Goal: Task Accomplishment & Management: Complete application form

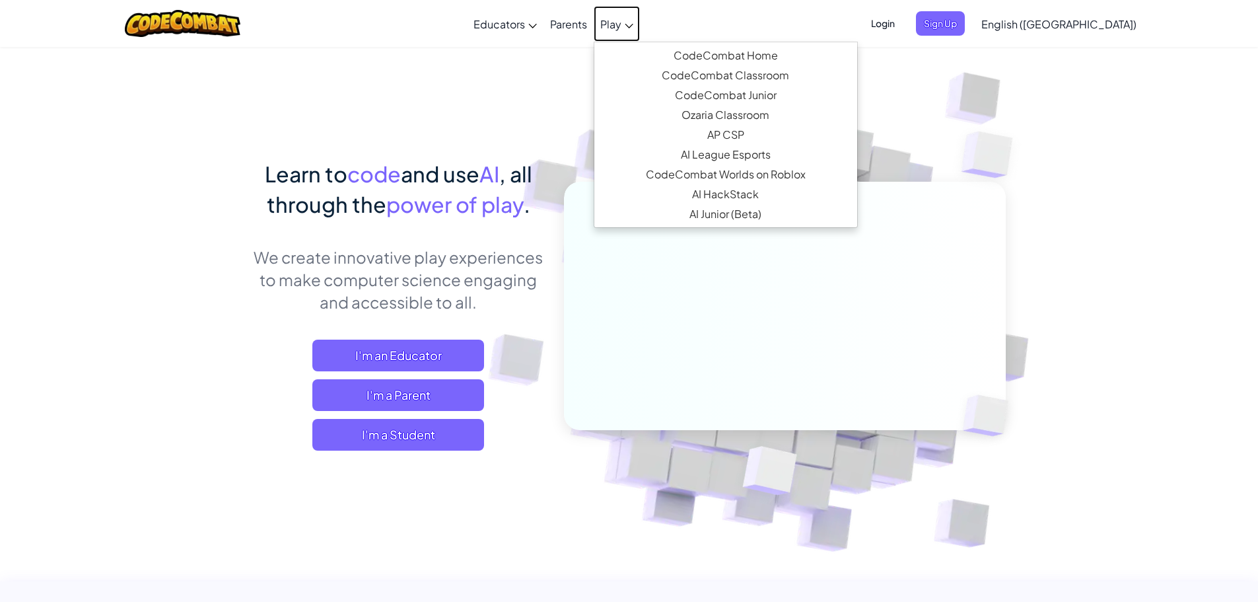
click at [622, 26] on span "Play" at bounding box center [610, 24] width 21 height 14
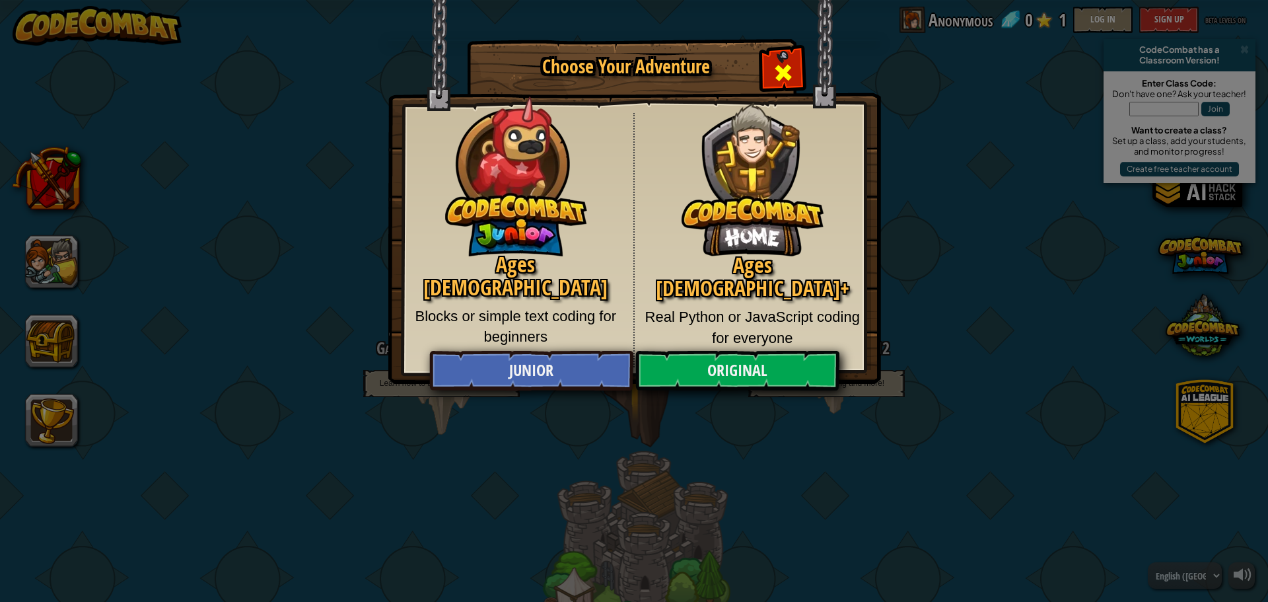
click at [775, 62] on span "Close modal" at bounding box center [783, 72] width 21 height 21
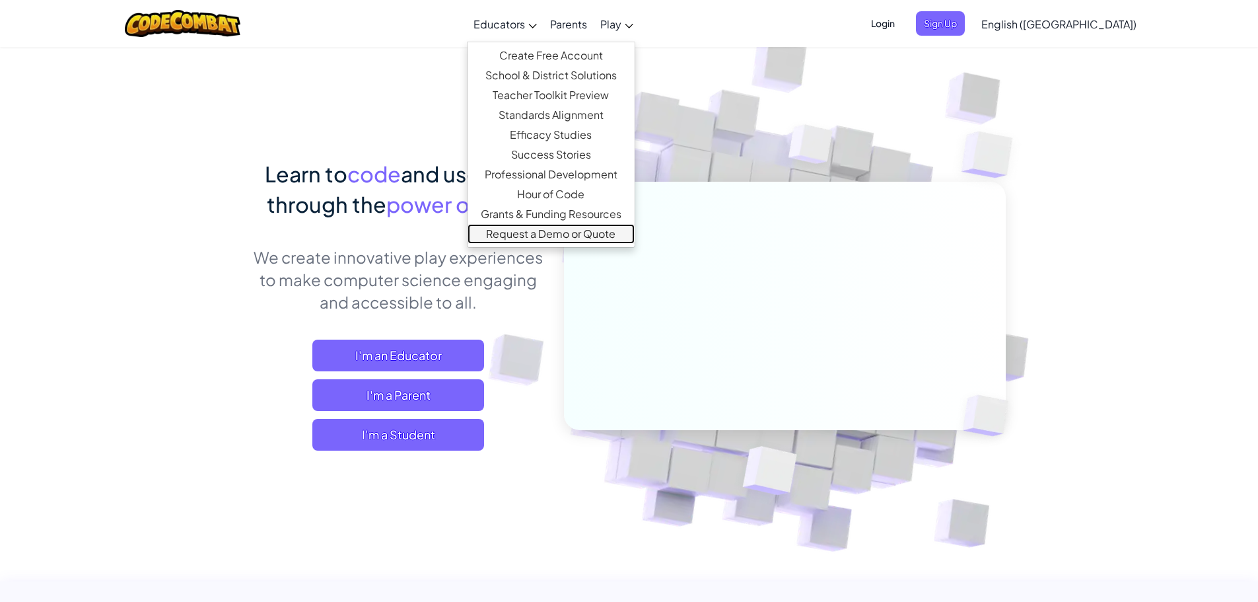
click at [603, 234] on link "Request a Demo or Quote" at bounding box center [551, 234] width 167 height 20
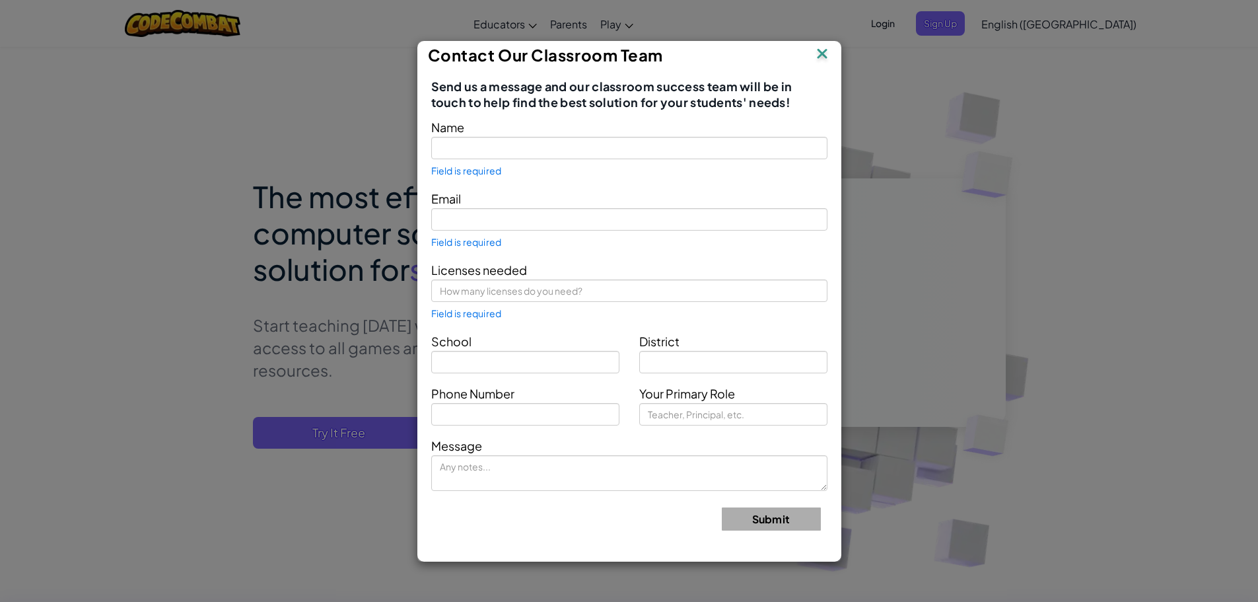
click at [820, 55] on img at bounding box center [822, 55] width 17 height 20
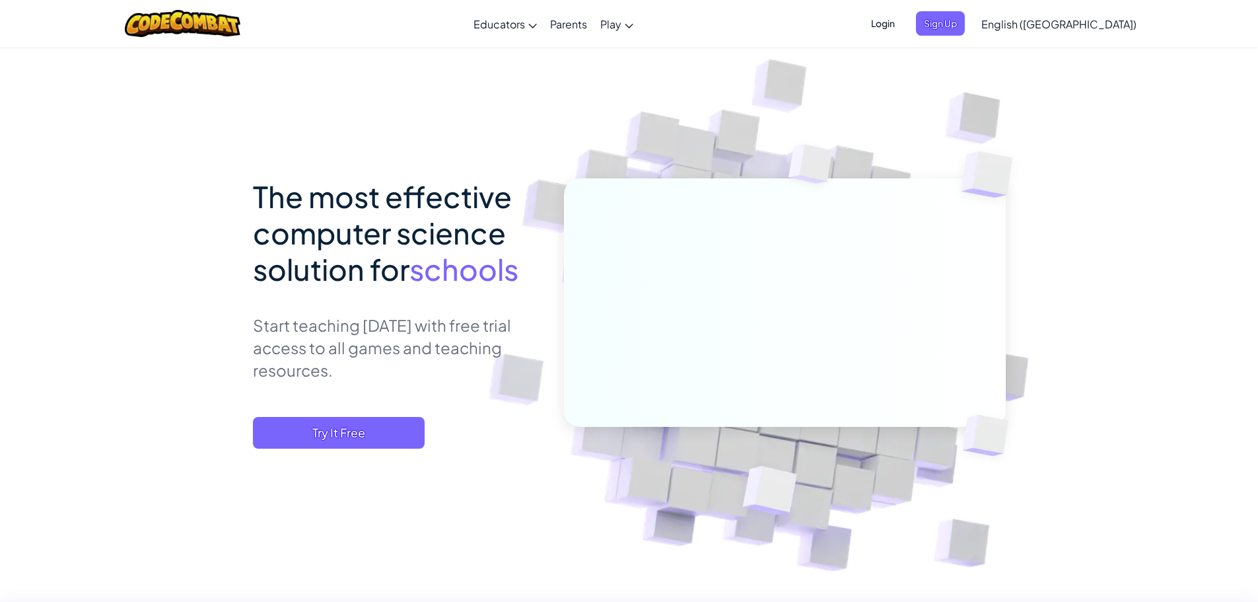
click at [903, 29] on span "Login" at bounding box center [883, 23] width 40 height 24
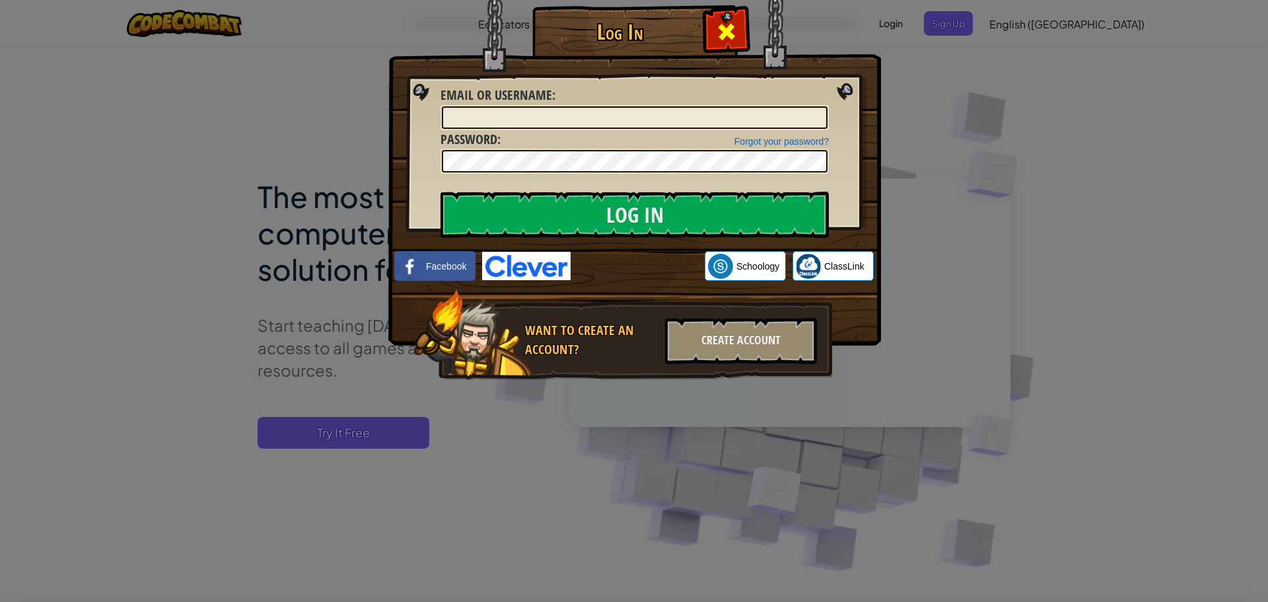
click at [714, 26] on div at bounding box center [726, 30] width 42 height 42
